Goal: Task Accomplishment & Management: Use online tool/utility

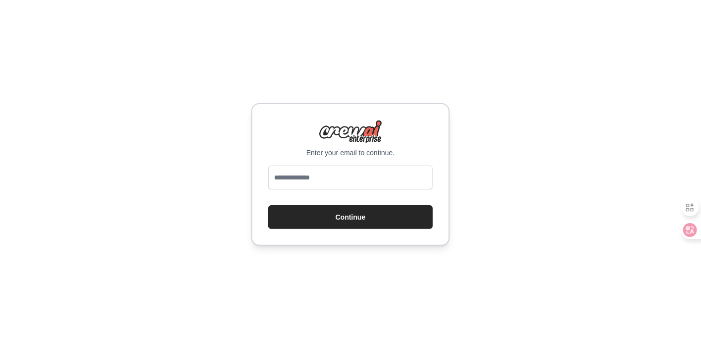
type input "**********"
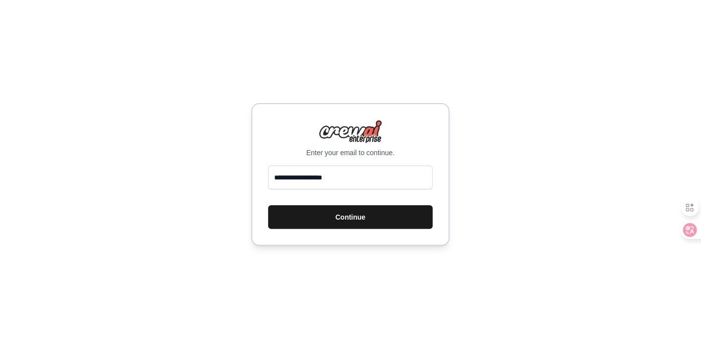
click at [354, 221] on button "Continue" at bounding box center [350, 217] width 164 height 24
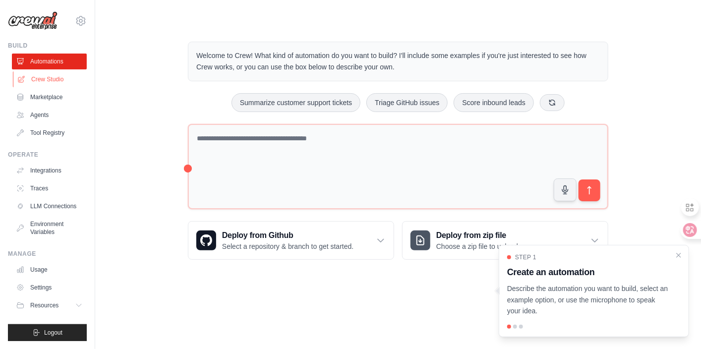
click at [53, 78] on link "Crew Studio" at bounding box center [50, 79] width 75 height 16
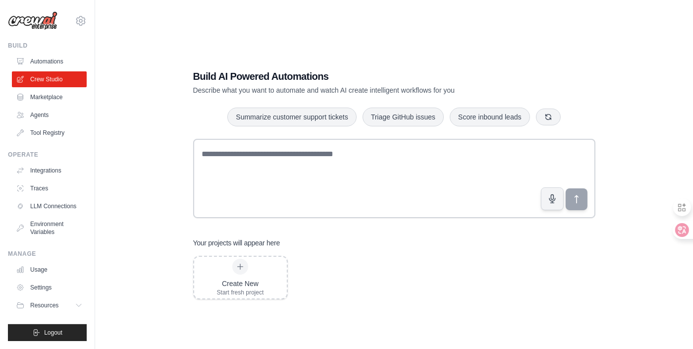
click at [299, 89] on p "Describe what you want to automate and watch AI create intelligent workflows fo…" at bounding box center [359, 90] width 333 height 10
click at [367, 93] on p "Describe what you want to automate and watch AI create intelligent workflows fo…" at bounding box center [359, 90] width 333 height 10
click at [398, 90] on p "Describe what you want to automate and watch AI create intelligent workflows fo…" at bounding box center [359, 90] width 333 height 10
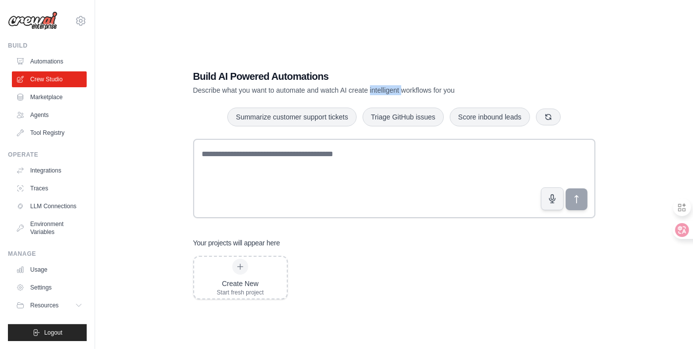
click at [398, 90] on p "Describe what you want to automate and watch AI create intelligent workflows fo…" at bounding box center [359, 90] width 333 height 10
